Goal: Use online tool/utility: Utilize a website feature to perform a specific function

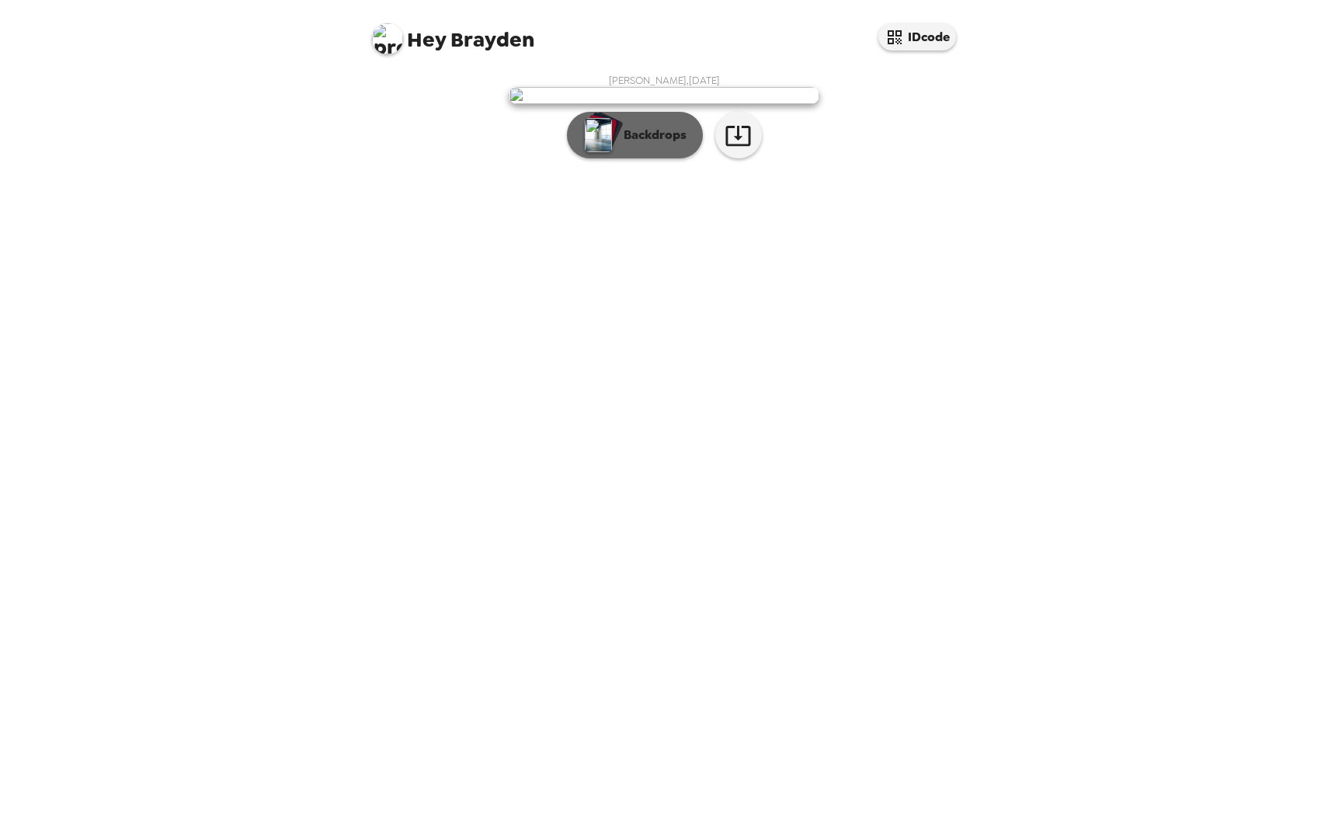
click at [652, 144] on p "Backdrops" at bounding box center [651, 135] width 71 height 19
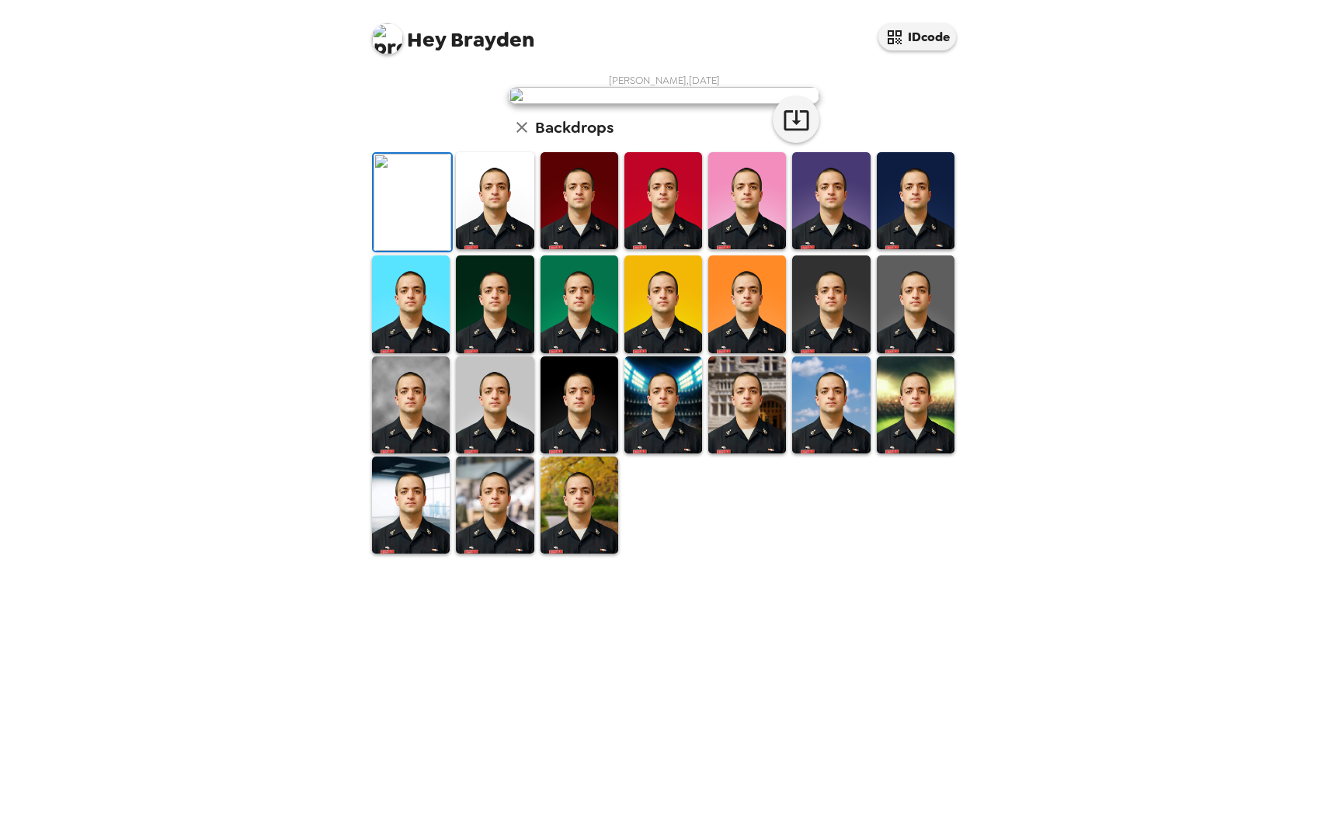
click at [677, 353] on img at bounding box center [664, 304] width 78 height 97
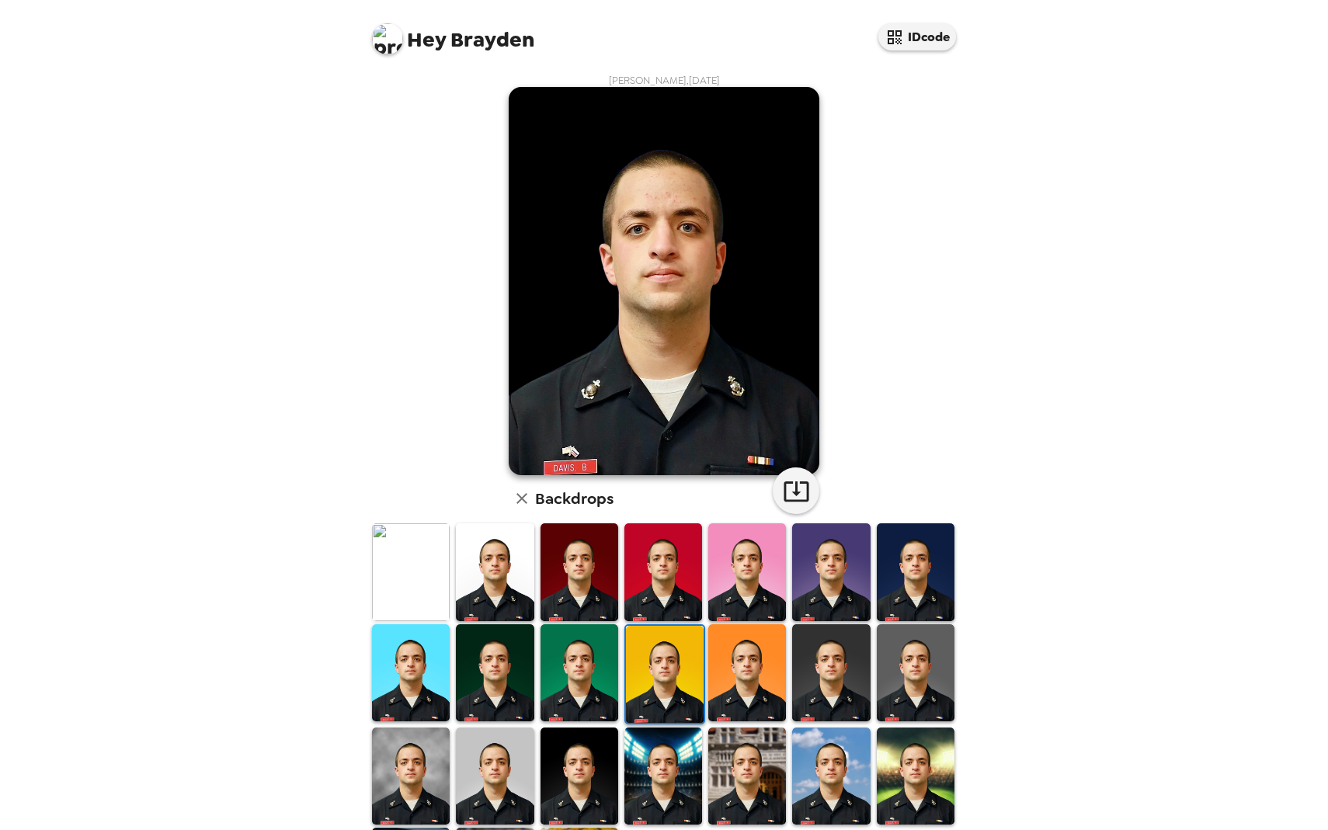
click at [748, 680] on img at bounding box center [747, 673] width 78 height 97
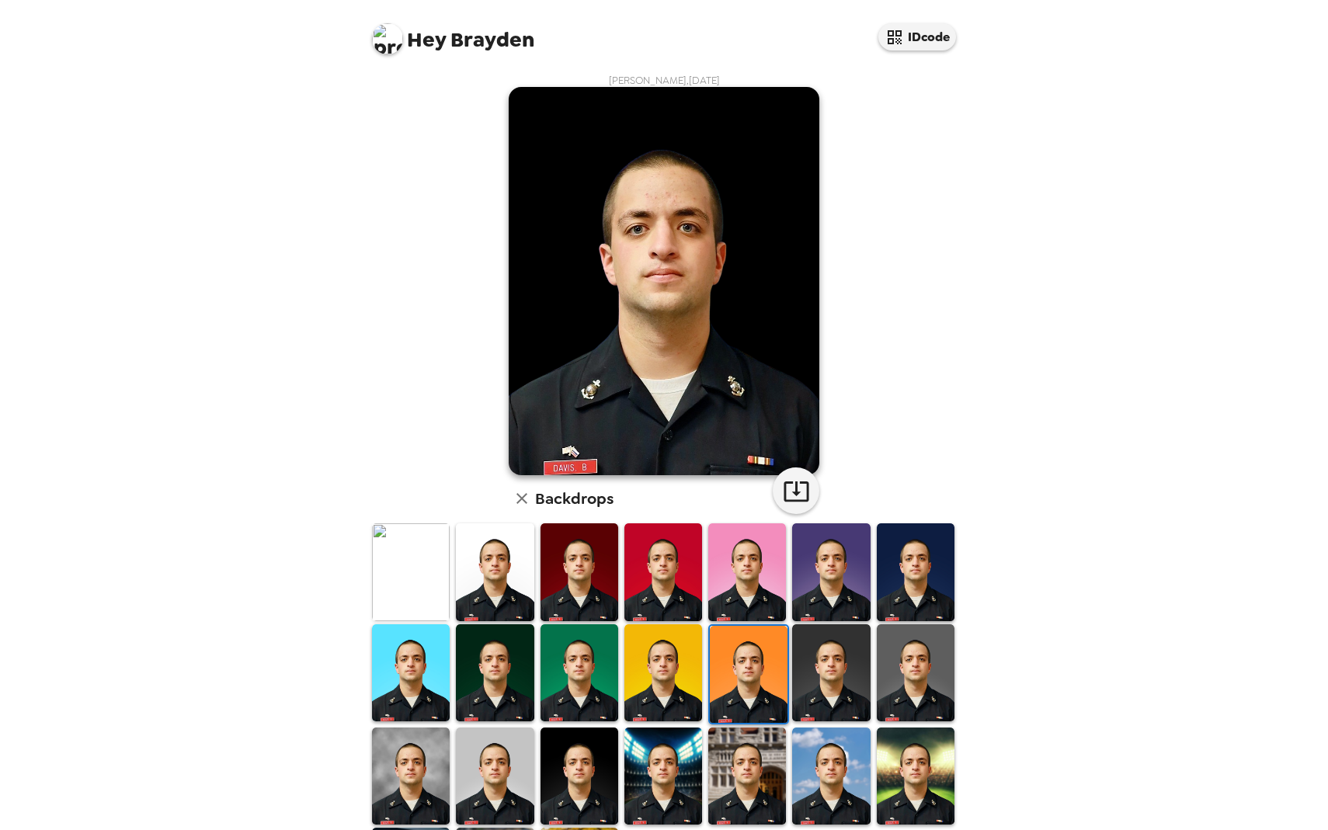
click at [810, 677] on img at bounding box center [831, 673] width 78 height 97
click at [599, 587] on img at bounding box center [580, 572] width 78 height 97
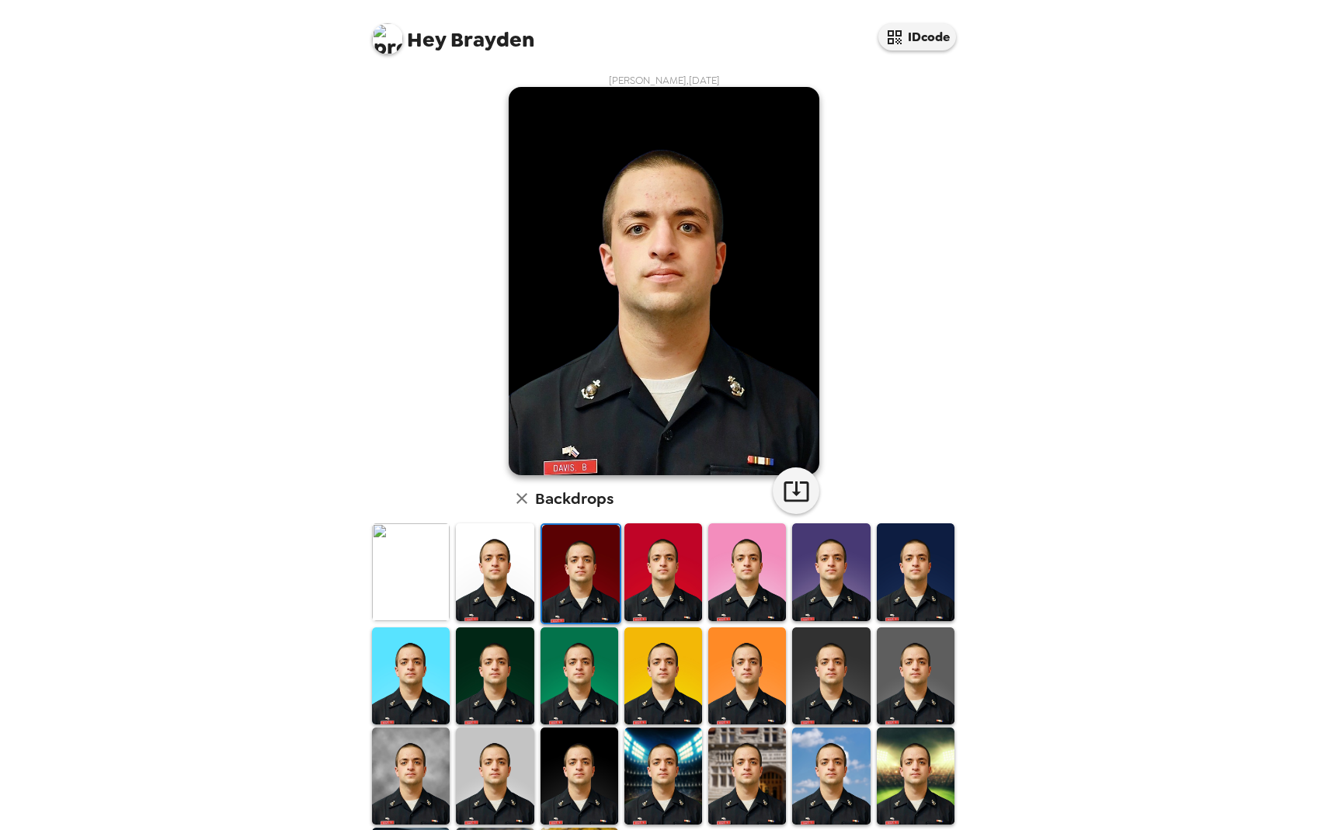
click at [587, 566] on img at bounding box center [581, 573] width 78 height 97
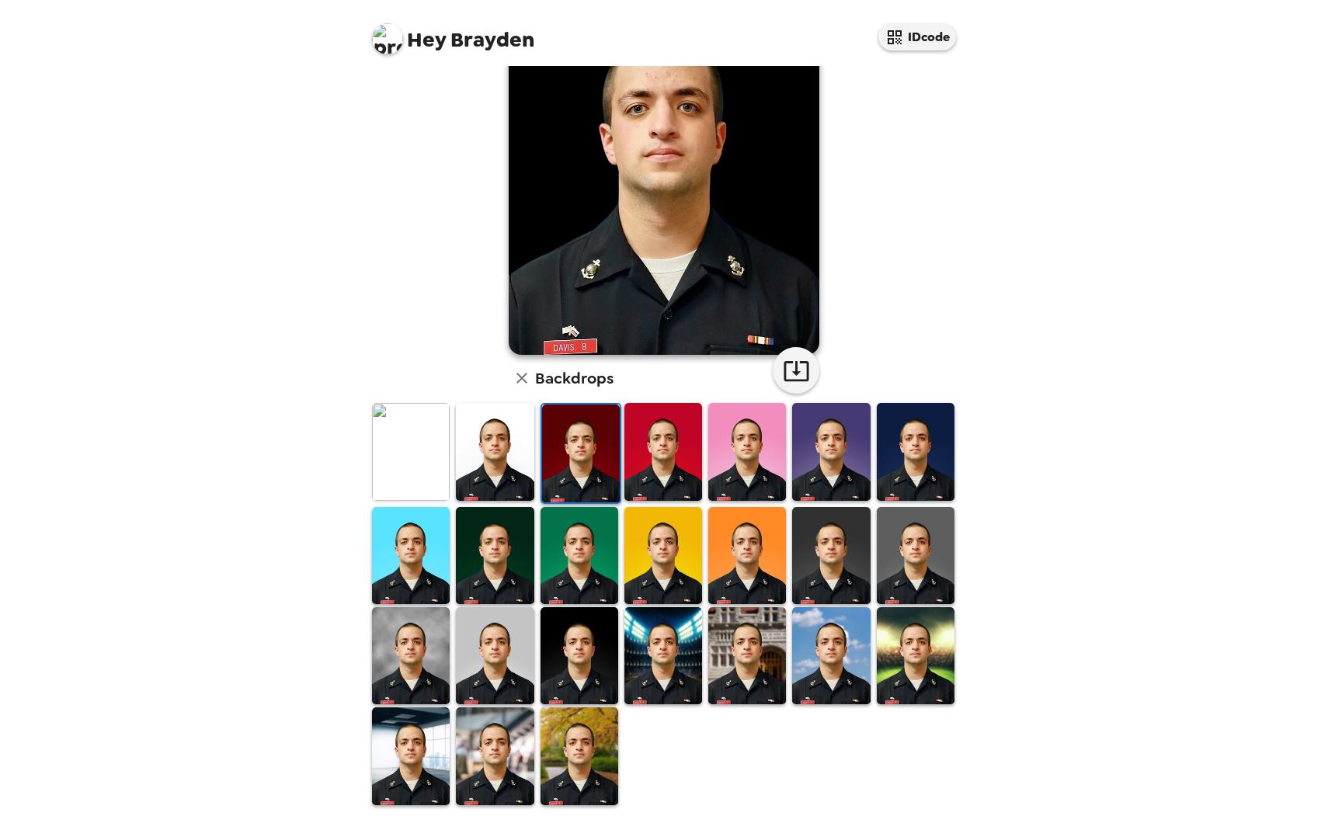
scroll to position [120, 0]
click at [448, 743] on img at bounding box center [411, 756] width 78 height 97
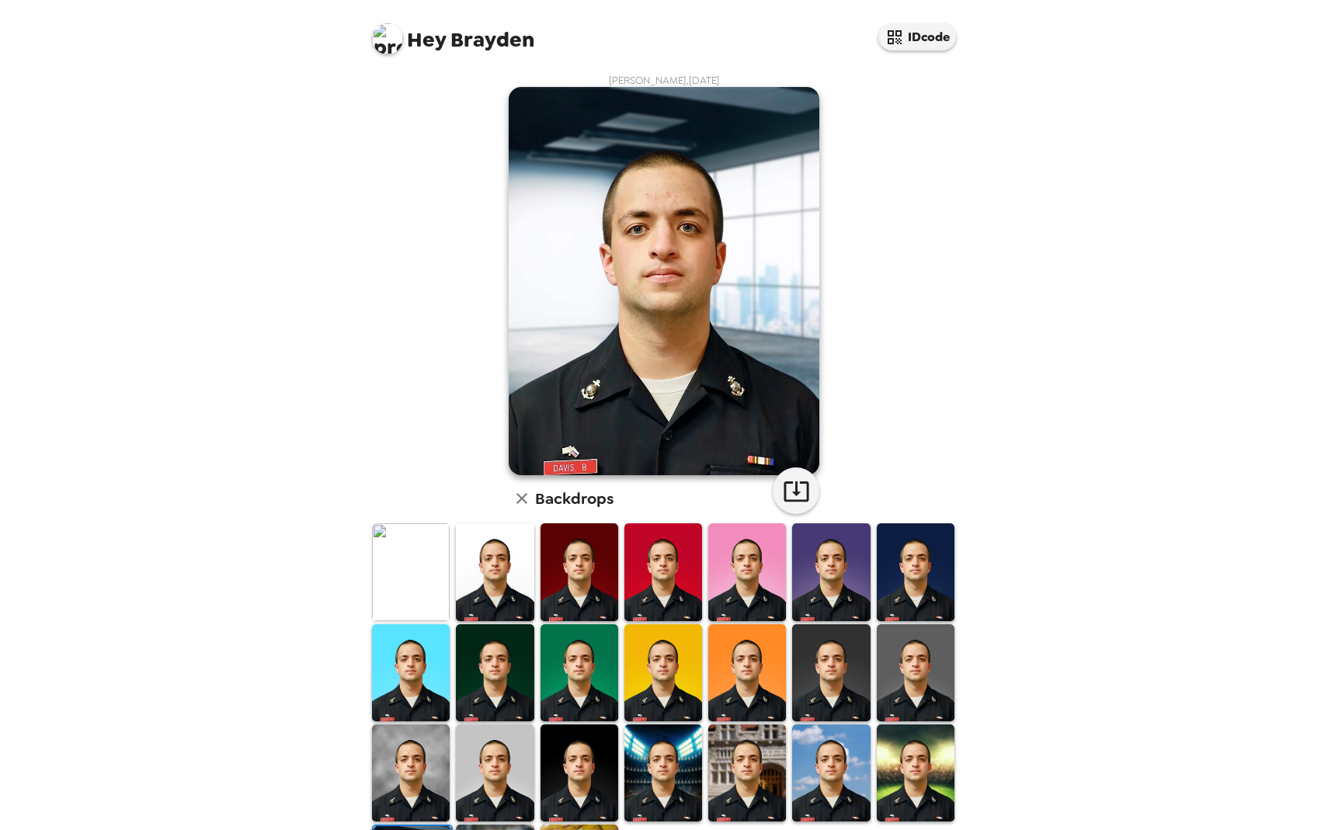
scroll to position [0, 0]
click at [506, 590] on img at bounding box center [495, 572] width 78 height 97
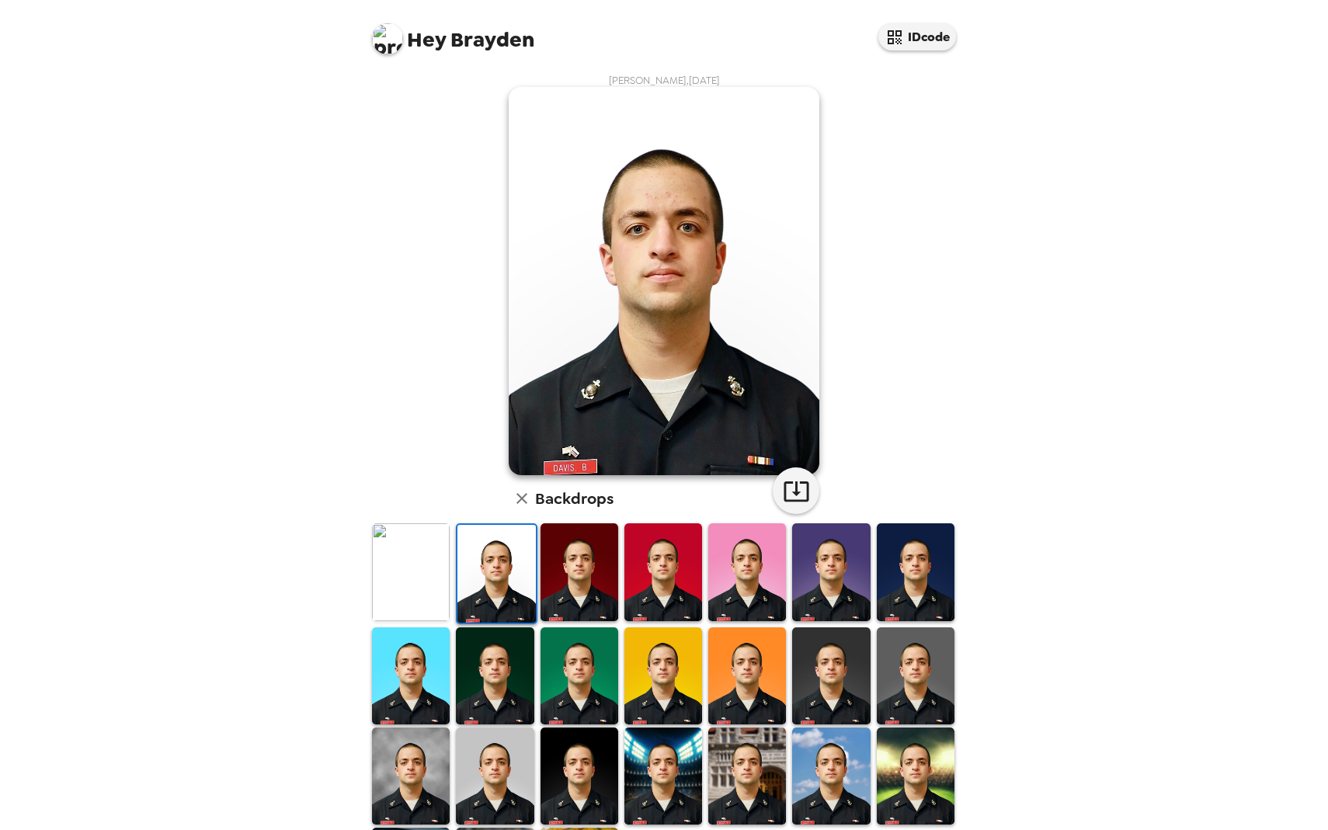
click at [483, 781] on img at bounding box center [495, 776] width 78 height 97
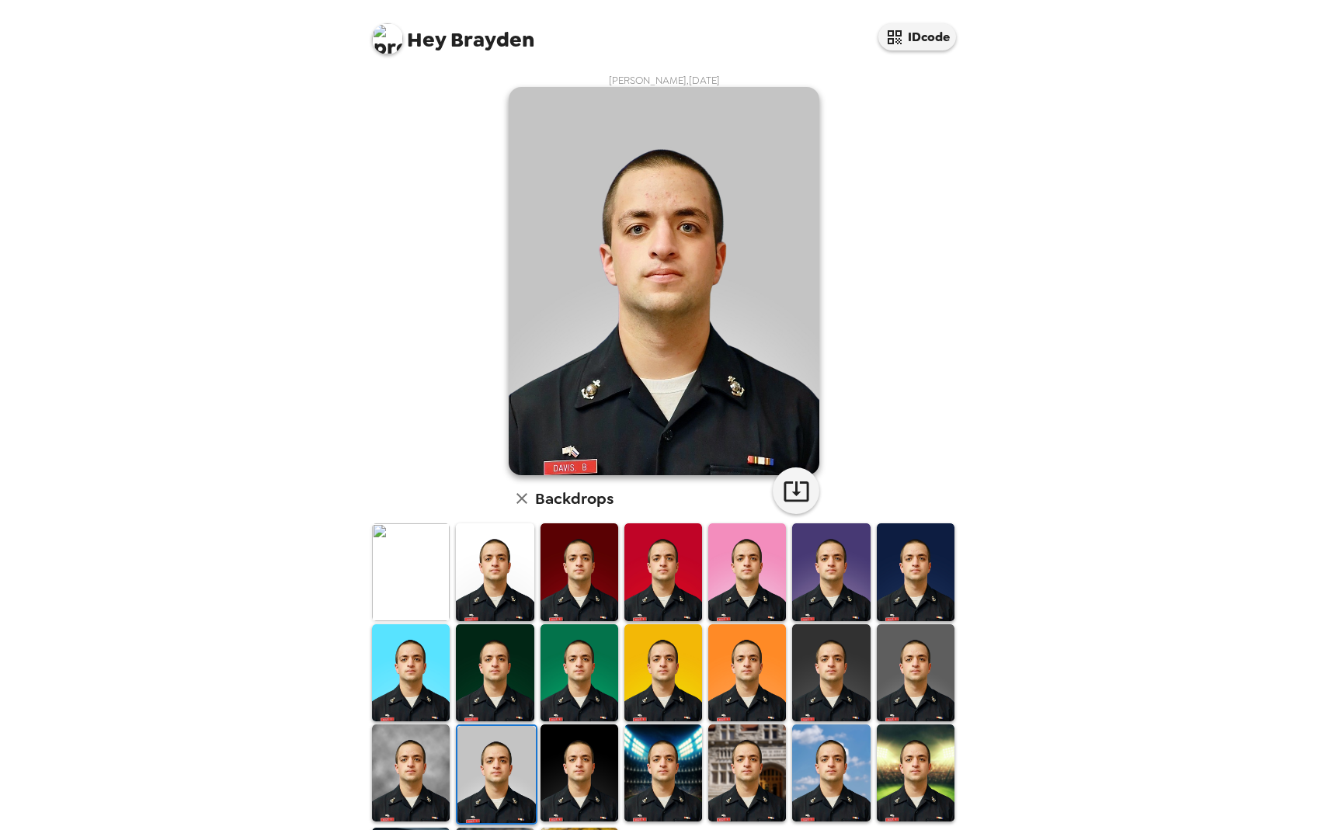
click at [747, 555] on img at bounding box center [747, 572] width 78 height 97
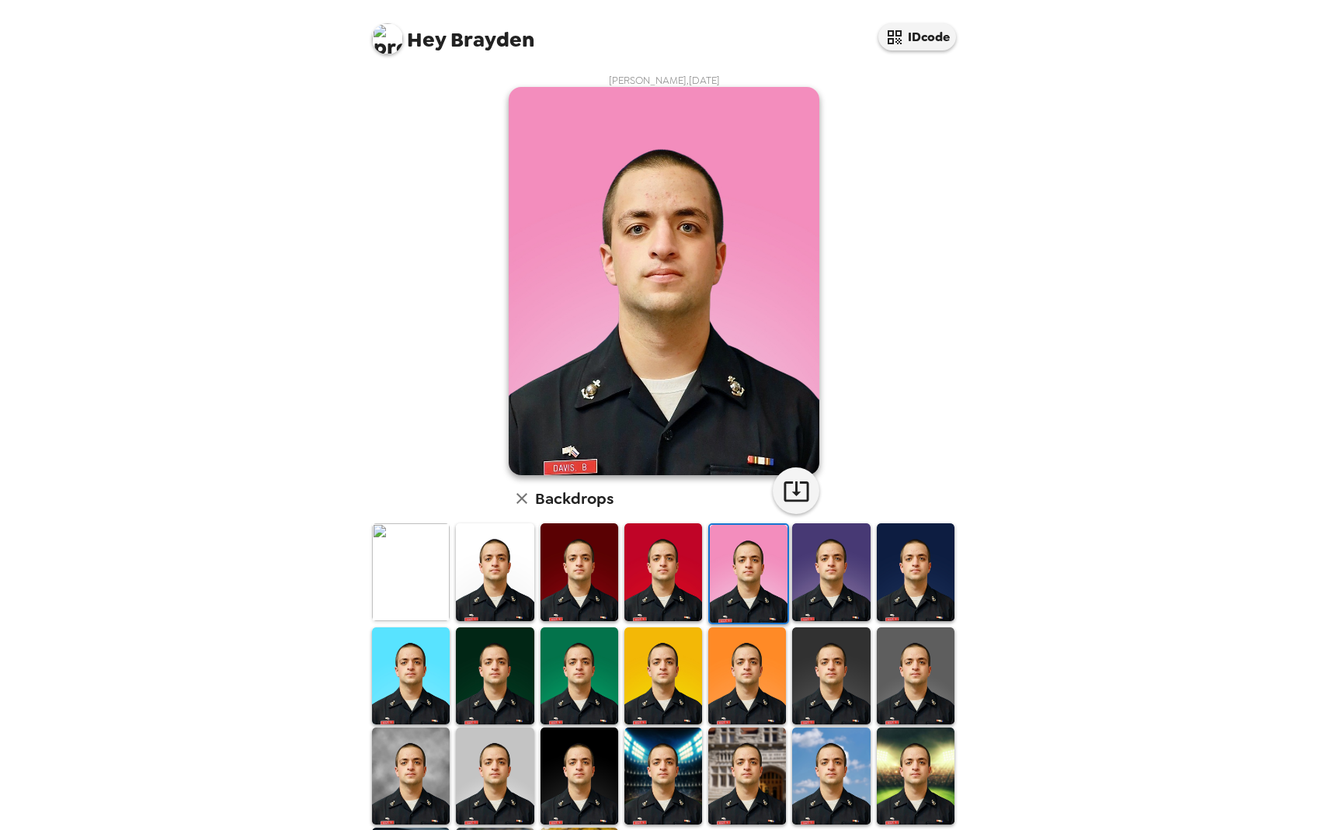
click at [660, 570] on img at bounding box center [664, 572] width 78 height 97
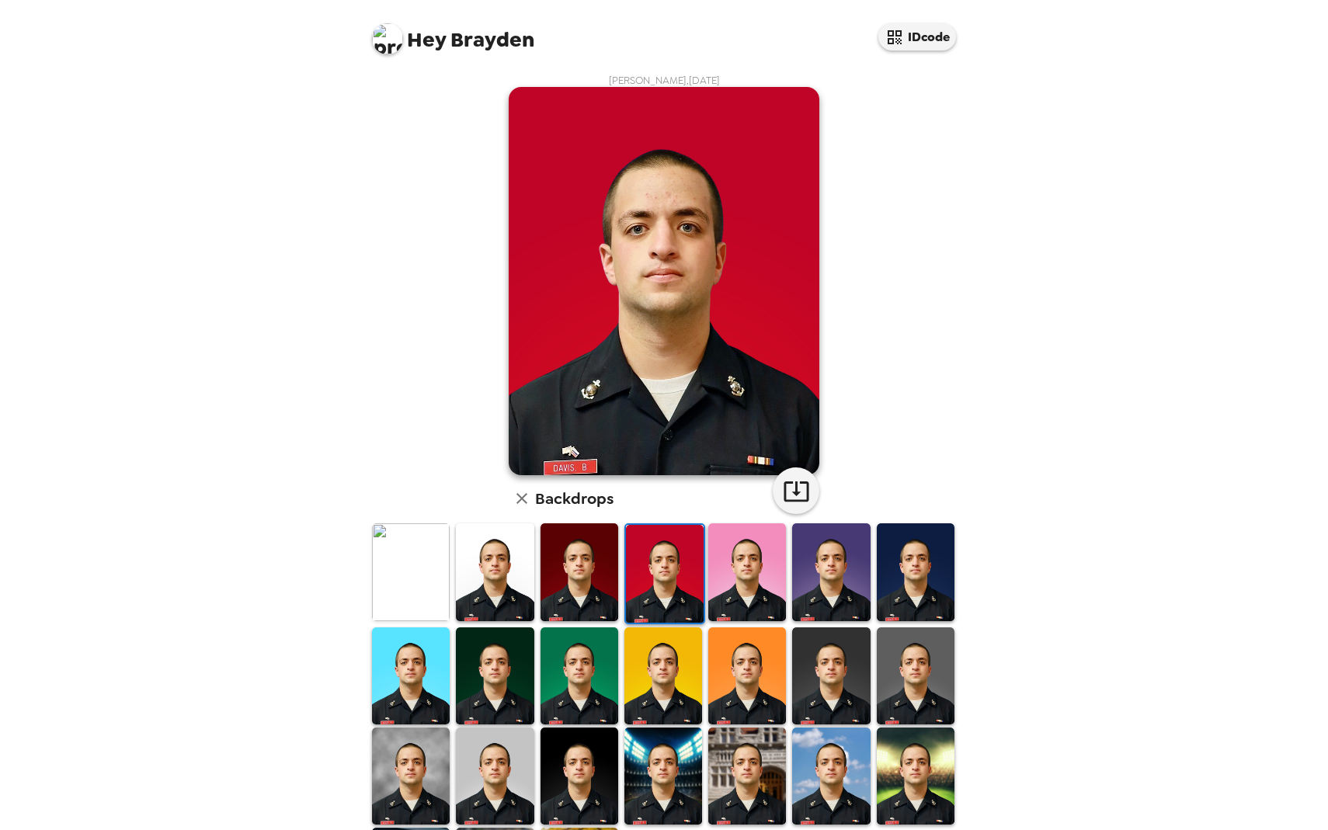
click at [561, 578] on img at bounding box center [580, 572] width 78 height 97
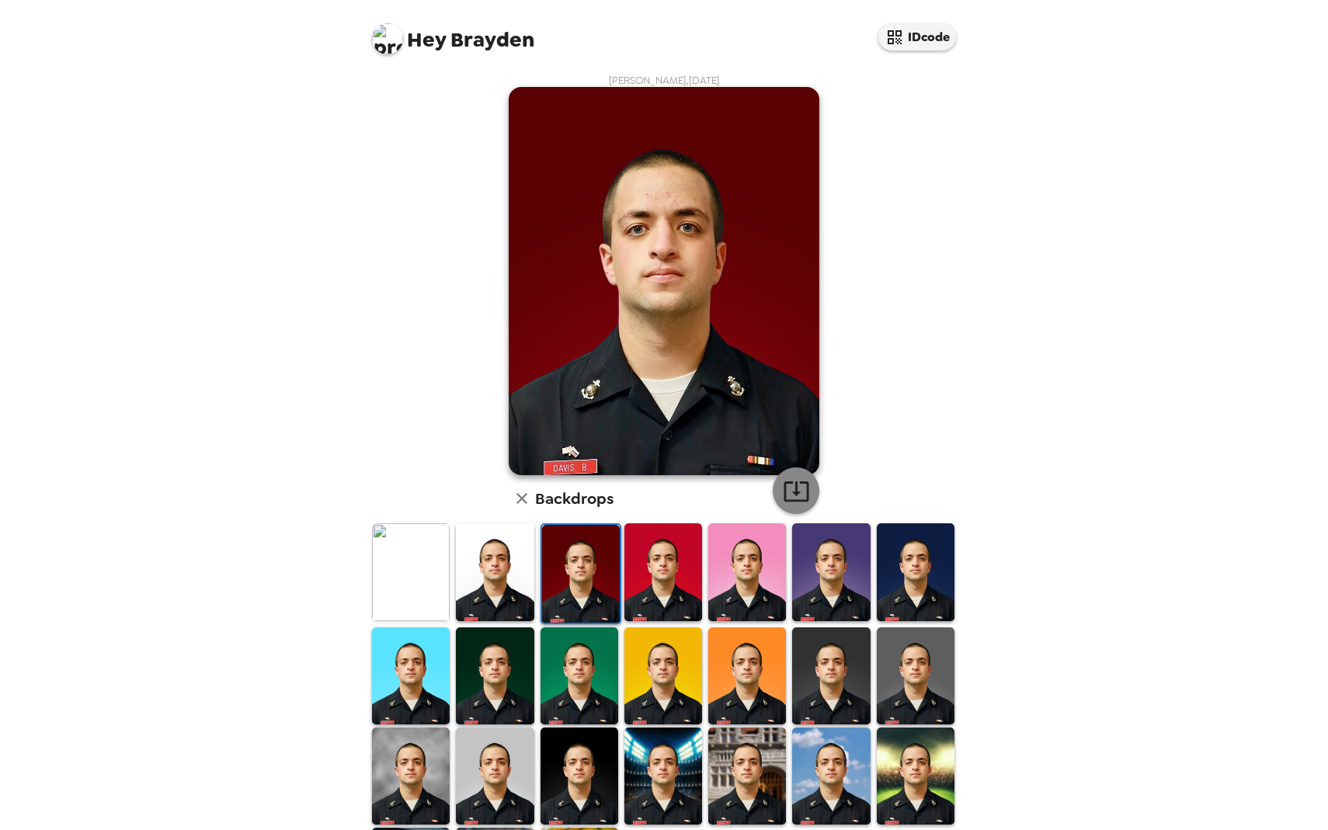
click at [795, 493] on icon "button" at bounding box center [796, 492] width 25 height 20
click at [844, 648] on img at bounding box center [831, 676] width 78 height 97
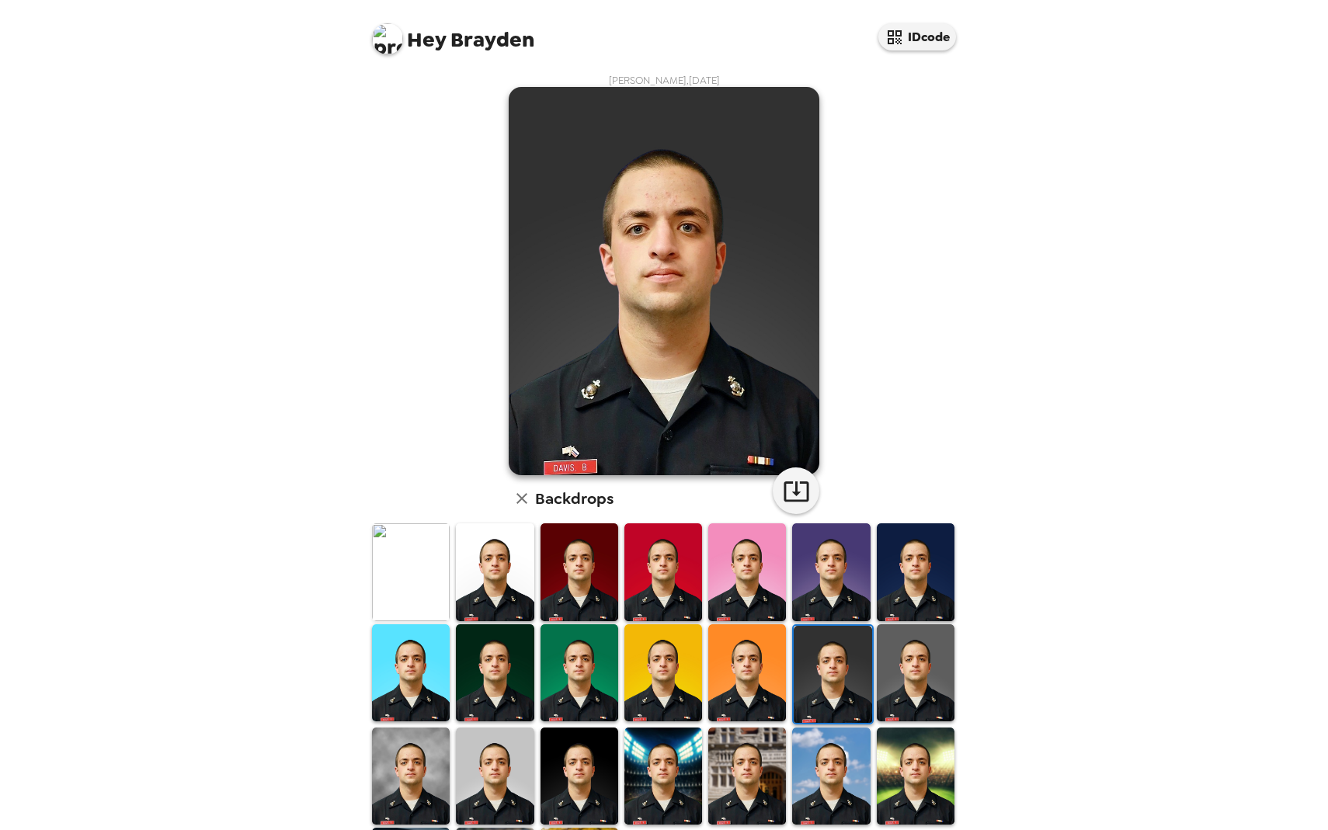
click at [768, 744] on img at bounding box center [747, 776] width 78 height 97
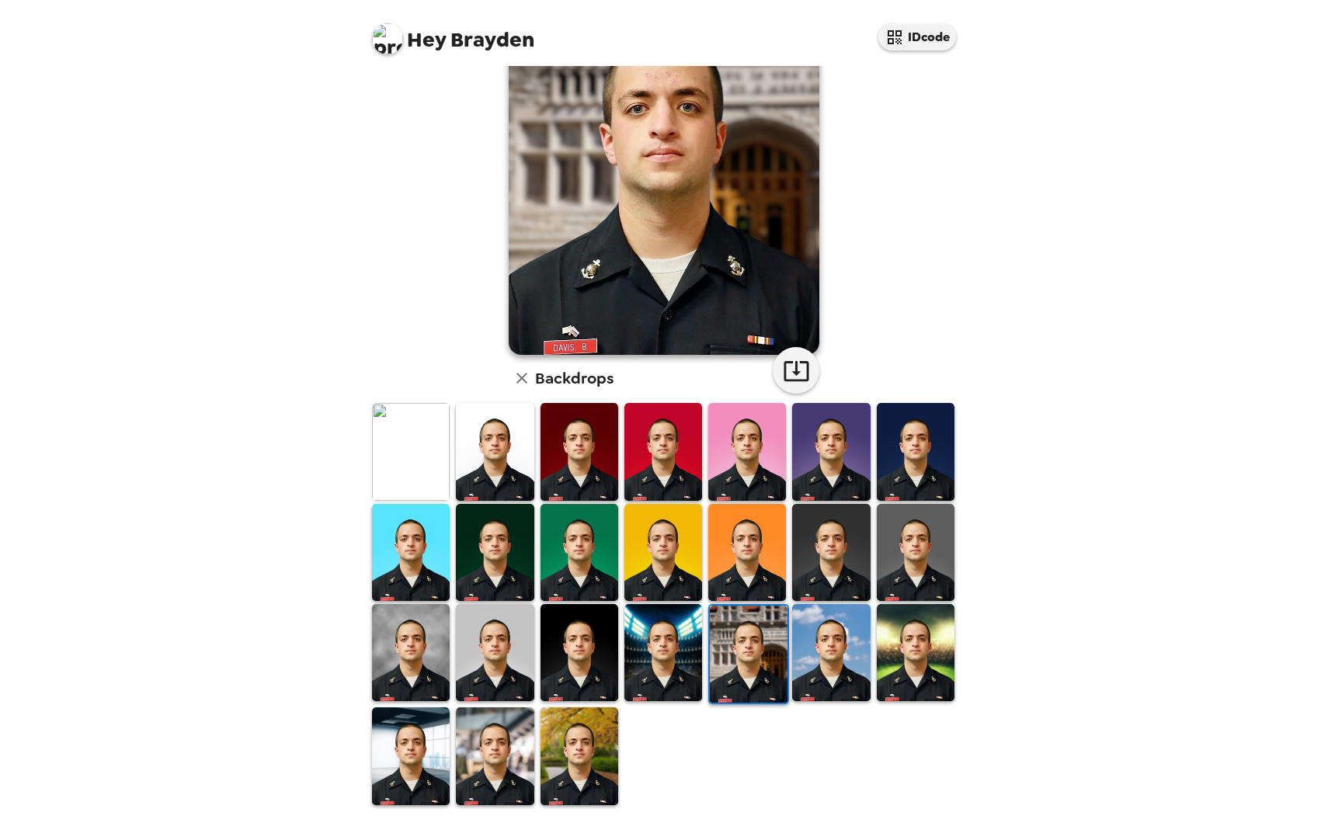
scroll to position [120, 0]
click at [438, 725] on img at bounding box center [411, 756] width 78 height 97
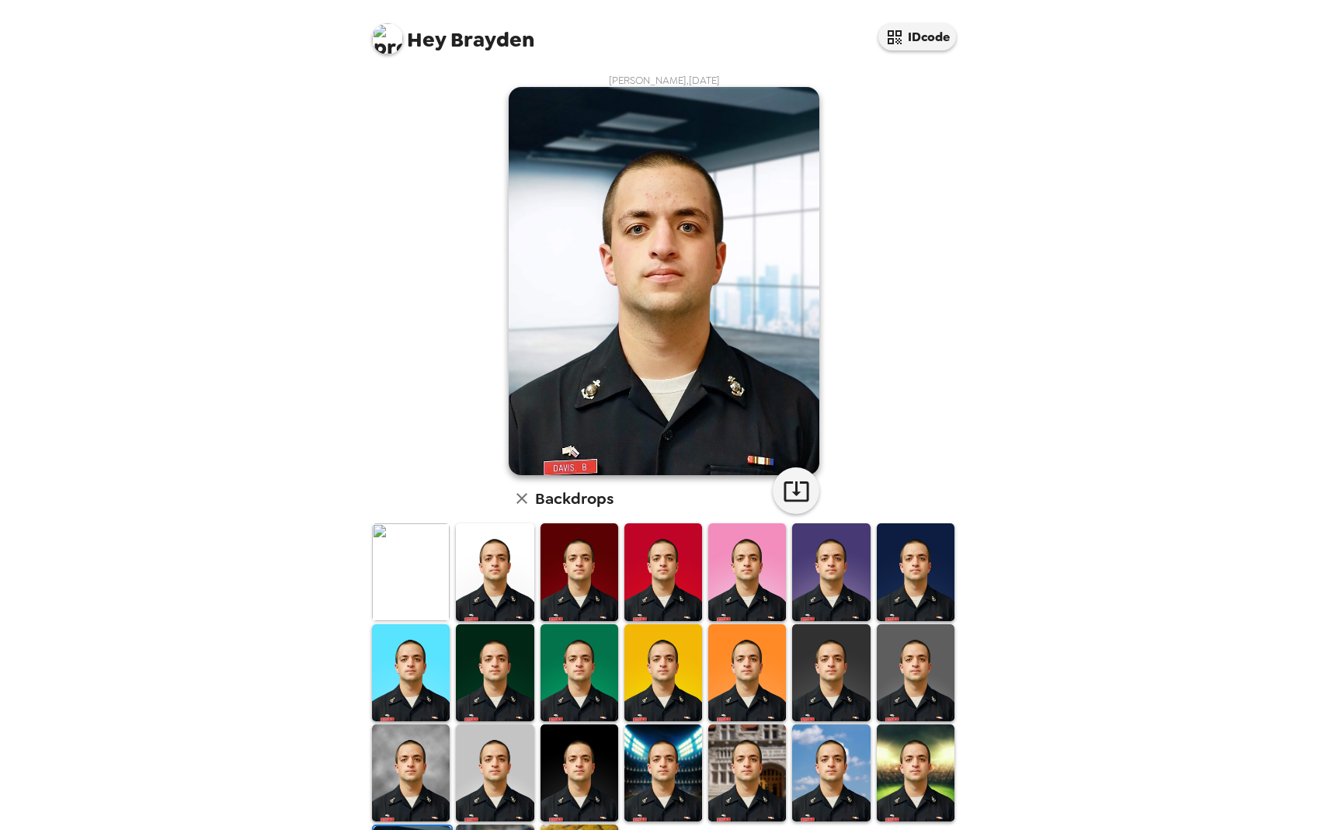
scroll to position [0, 0]
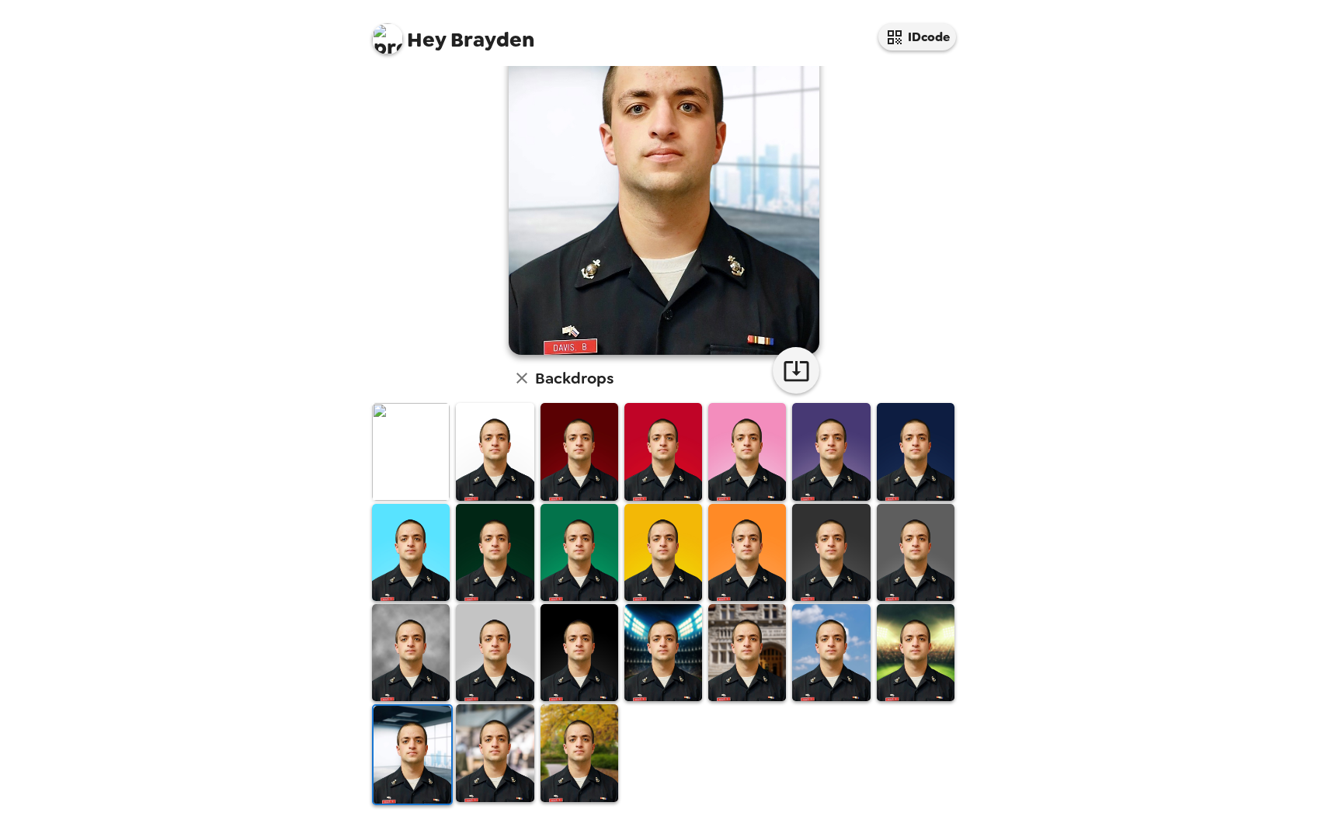
click at [512, 727] on img at bounding box center [495, 753] width 78 height 97
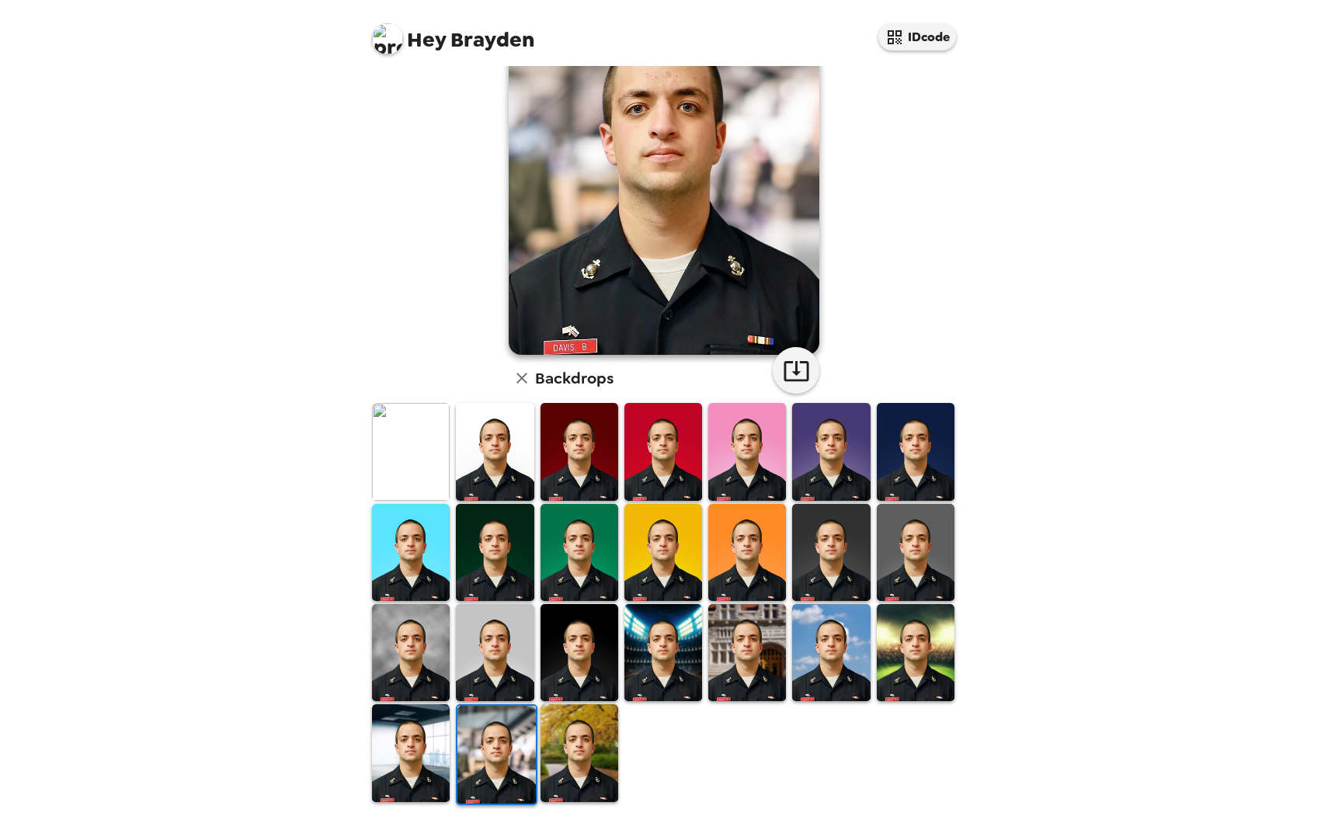
click at [576, 755] on img at bounding box center [580, 753] width 78 height 97
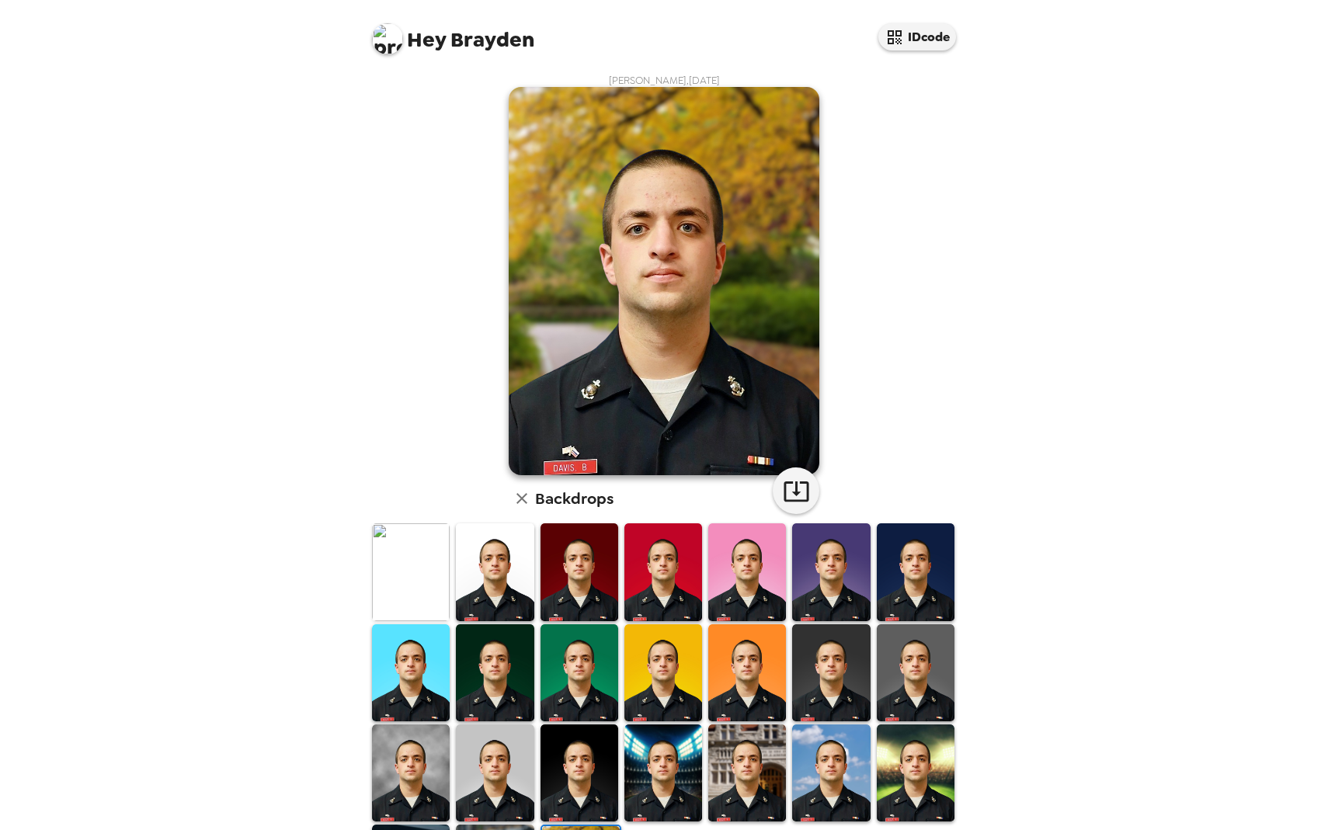
click at [501, 568] on img at bounding box center [495, 572] width 78 height 97
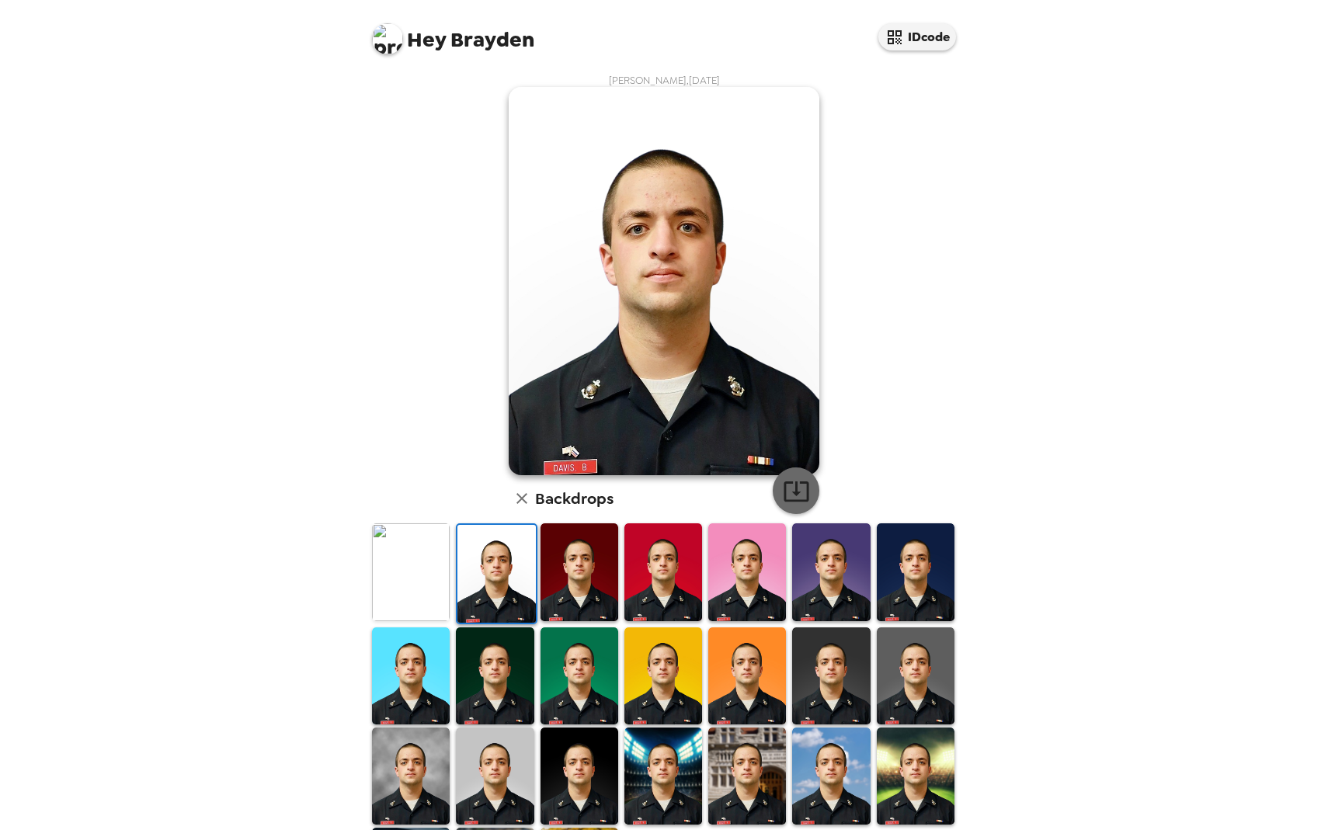
click at [800, 479] on icon "button" at bounding box center [796, 491] width 27 height 27
click at [420, 551] on img at bounding box center [411, 572] width 78 height 97
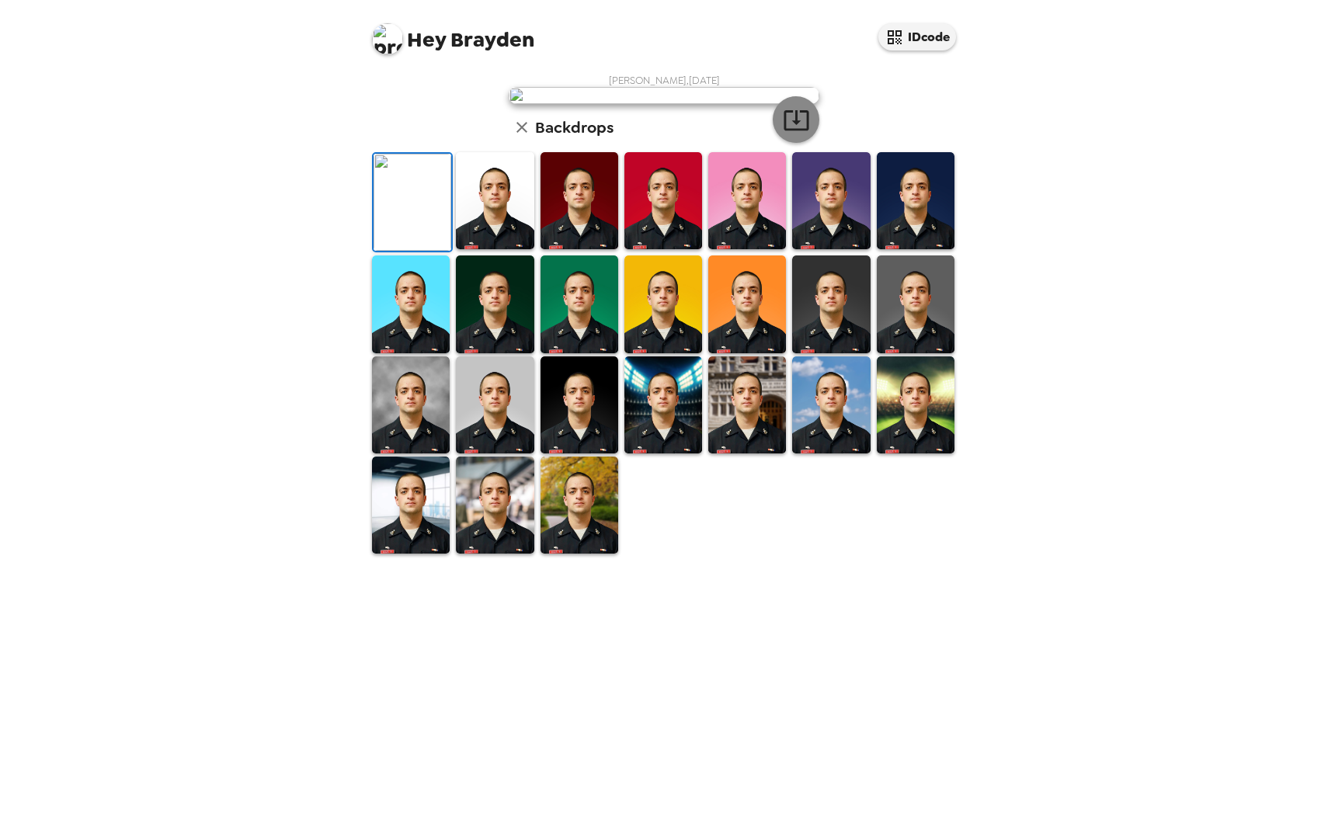
click at [805, 134] on icon "button" at bounding box center [796, 119] width 27 height 27
click at [391, 36] on img at bounding box center [387, 38] width 31 height 31
click at [444, 42] on div at bounding box center [664, 415] width 1328 height 830
click at [552, 454] on img at bounding box center [580, 405] width 78 height 97
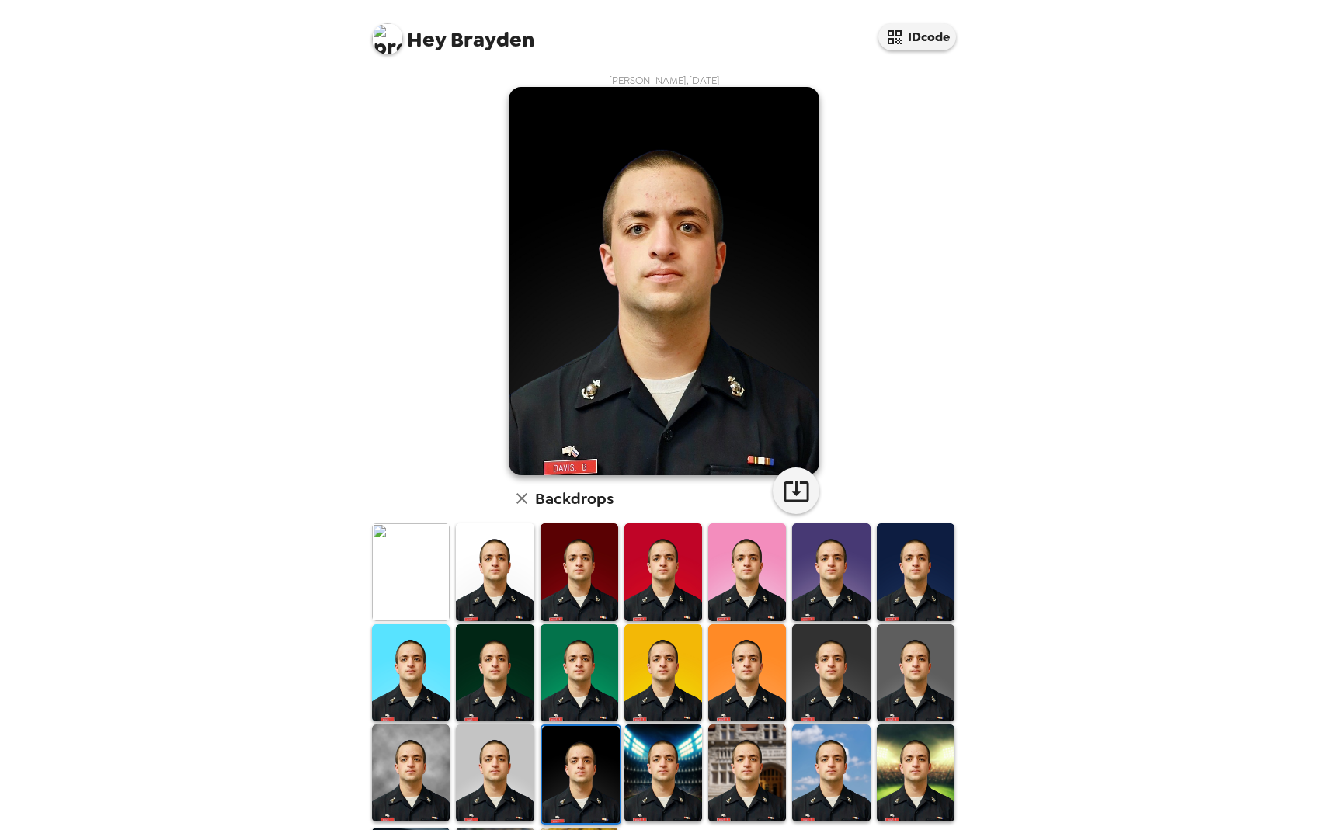
click at [505, 777] on img at bounding box center [495, 773] width 78 height 97
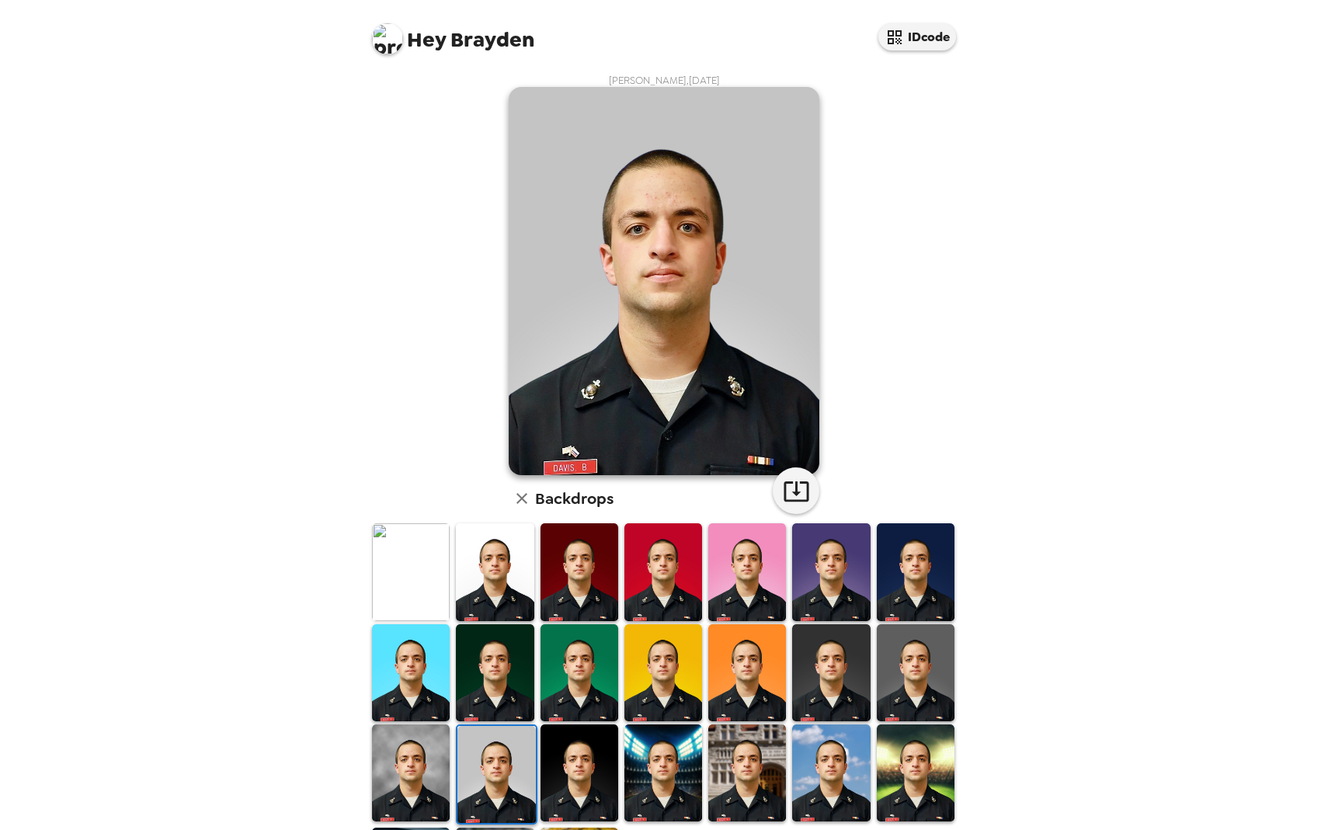
click at [419, 777] on img at bounding box center [411, 773] width 78 height 97
